Goal: Find specific page/section: Find specific page/section

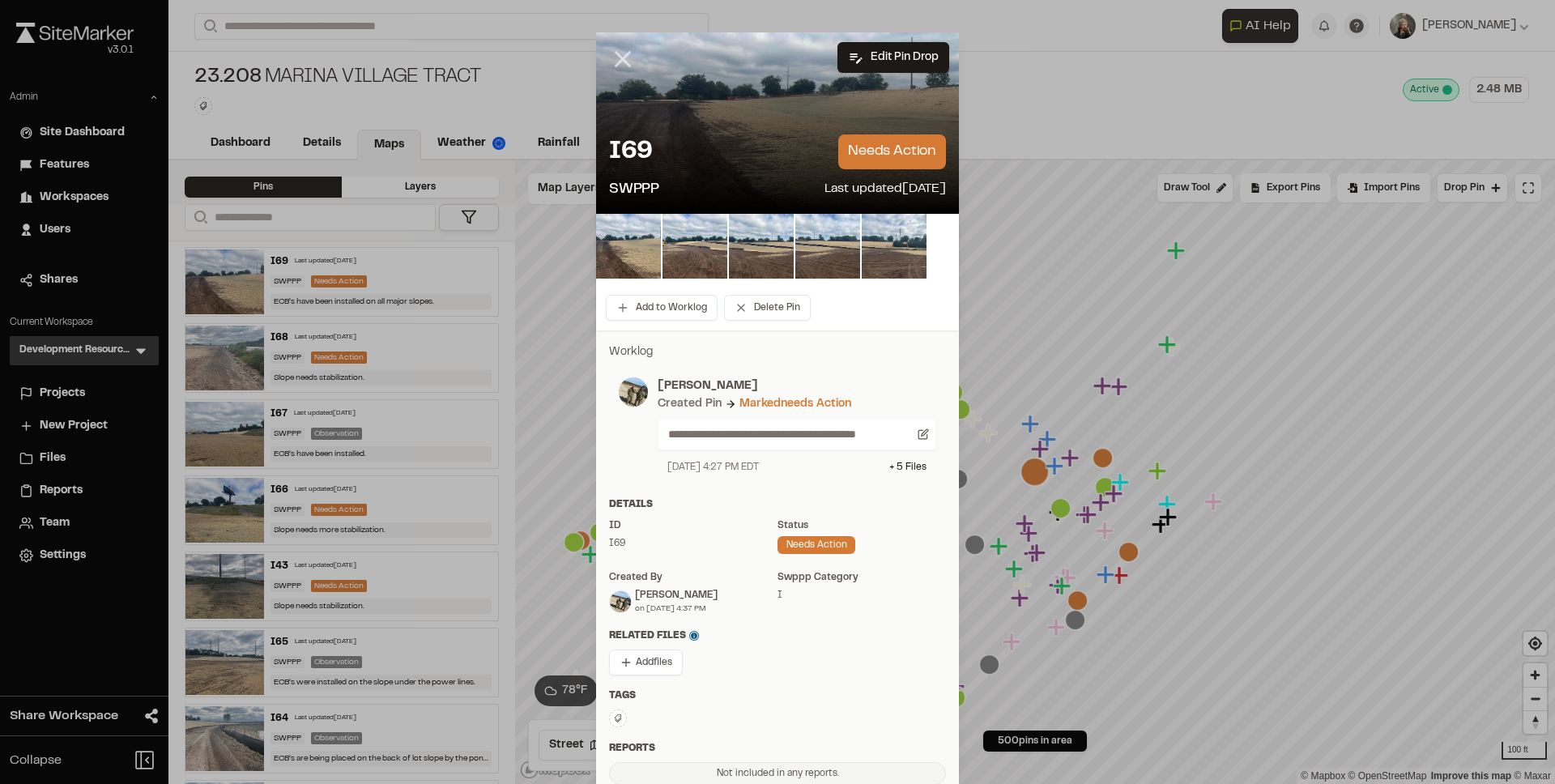
click at [618, 54] on icon at bounding box center [622, 59] width 27 height 27
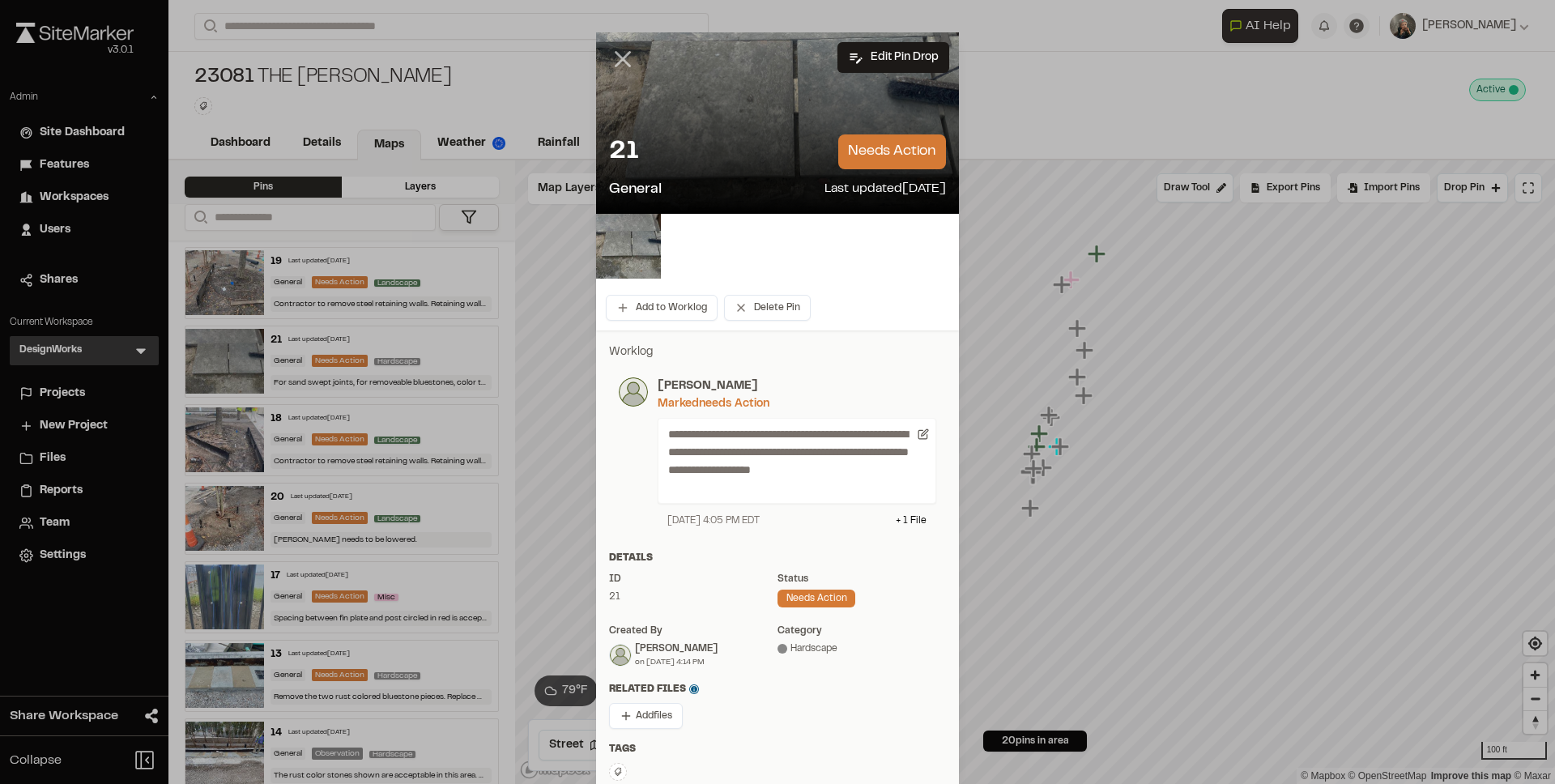
click at [617, 62] on icon at bounding box center [622, 59] width 27 height 27
